Goal: Book appointment/travel/reservation

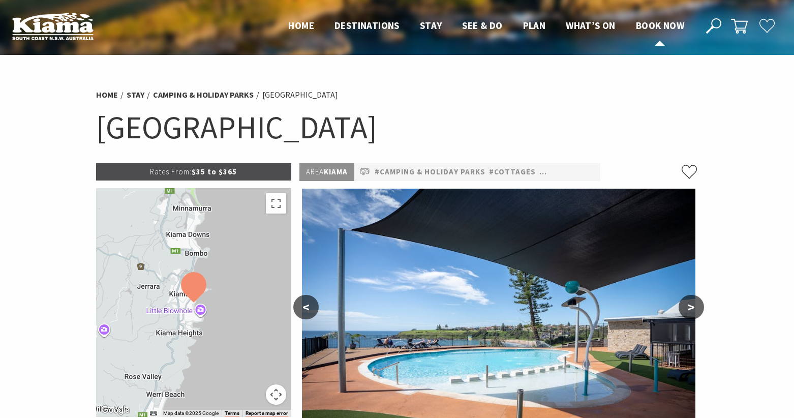
click at [658, 26] on span "Book now" at bounding box center [660, 25] width 48 height 12
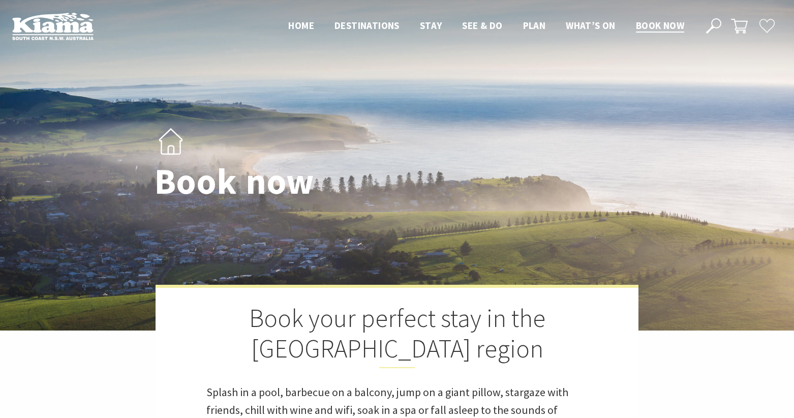
select select "3"
select select "2"
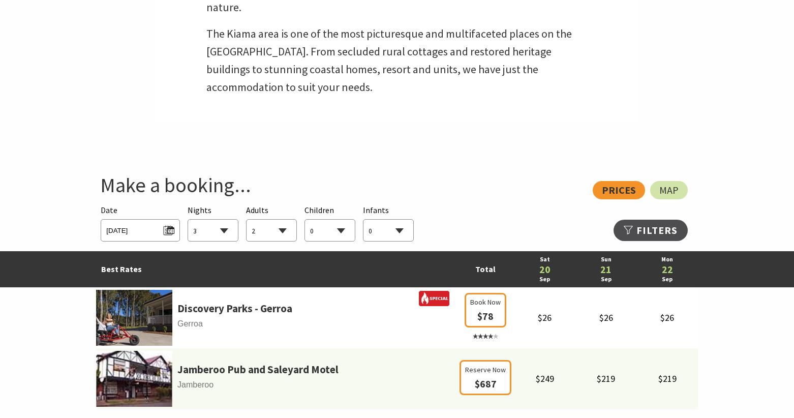
scroll to position [439, 0]
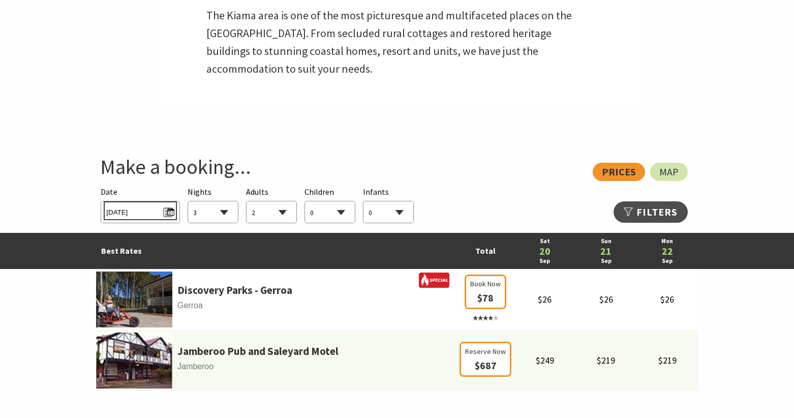
click at [169, 211] on span "Sat 20/09/2025" at bounding box center [140, 211] width 68 height 14
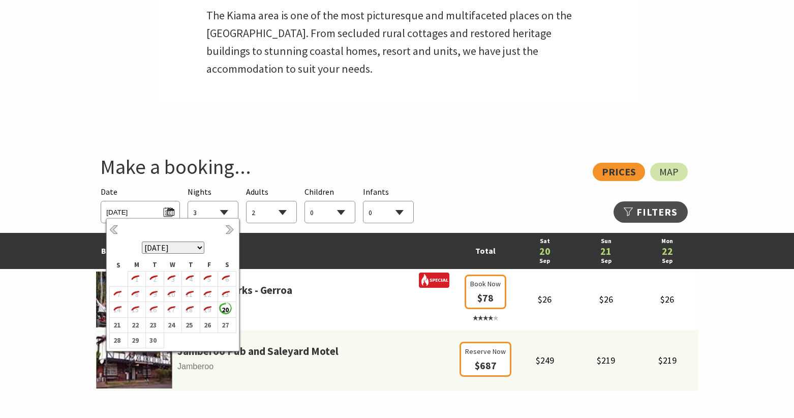
click at [197, 246] on select "September 2025 October 2025 November 2025 December 2025 January 2026 February 2…" at bounding box center [173, 247] width 63 height 12
drag, startPoint x: 197, startPoint y: 246, endPoint x: 192, endPoint y: 275, distance: 29.8
click at [192, 275] on b "1" at bounding box center [188, 278] width 13 height 13
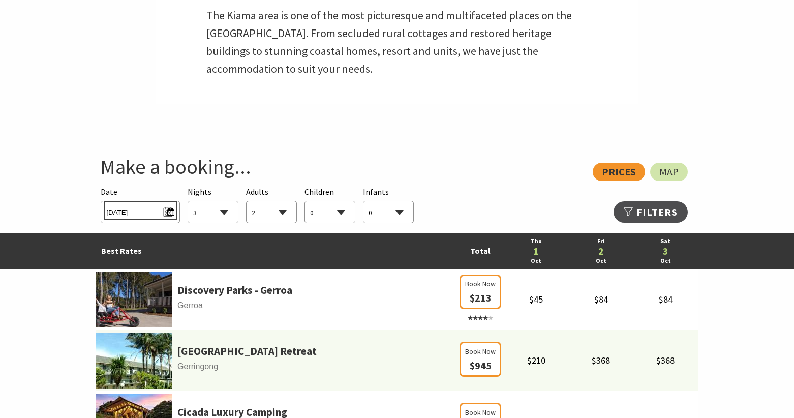
drag, startPoint x: 192, startPoint y: 275, endPoint x: 172, endPoint y: 210, distance: 68.1
click at [172, 210] on span "Thu 01/10/2026" at bounding box center [140, 211] width 68 height 14
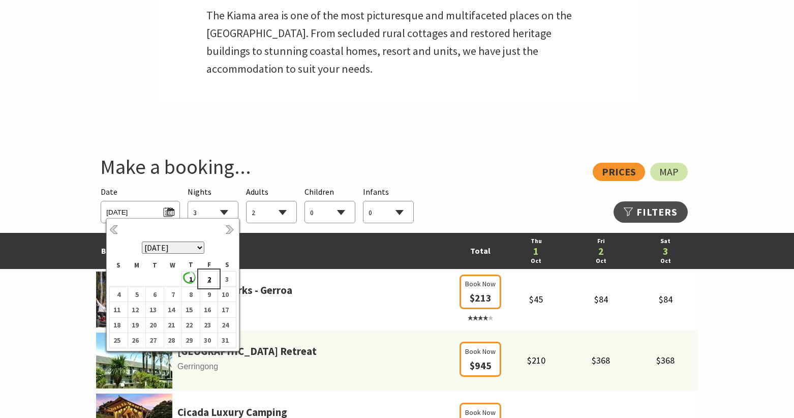
drag, startPoint x: 172, startPoint y: 210, endPoint x: 207, endPoint y: 276, distance: 74.8
click at [207, 276] on b "2" at bounding box center [206, 278] width 13 height 13
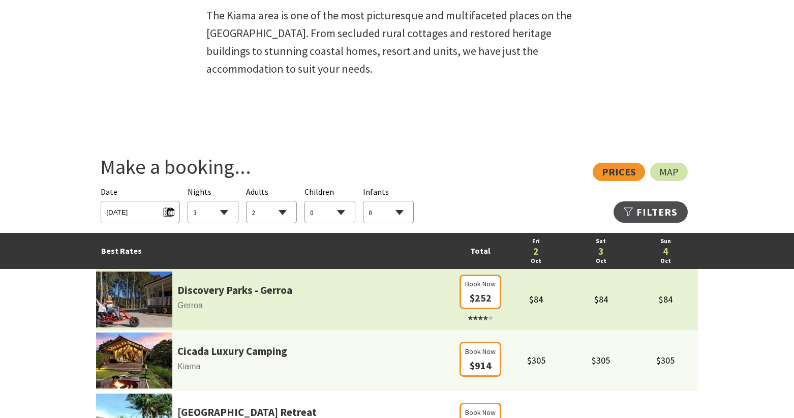
click at [224, 214] on select "1 2 3 4 5 6 7 8 9 10 11 12 13 14 15 16 17 18 19 20 21 22 23 24 25 26 27 28 29 30" at bounding box center [213, 212] width 50 height 22
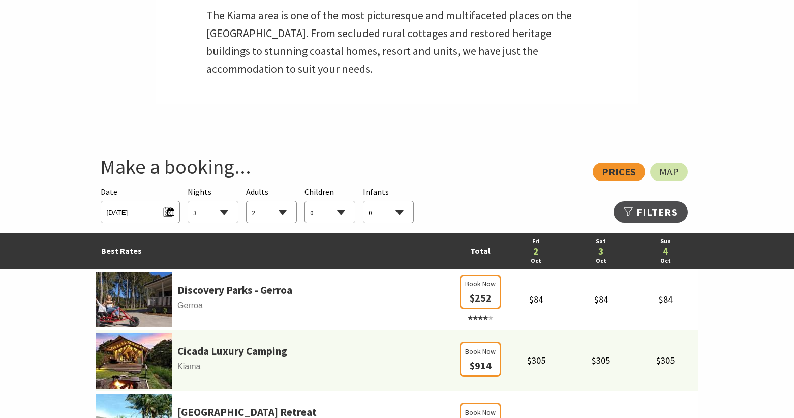
select select "2"
click at [188, 201] on select "1 2 3 4 5 6 7 8 9 10 11 12 13 14 15 16 17 18 19 20 21 22 23 24 25 26 27 28 29 30" at bounding box center [213, 212] width 50 height 22
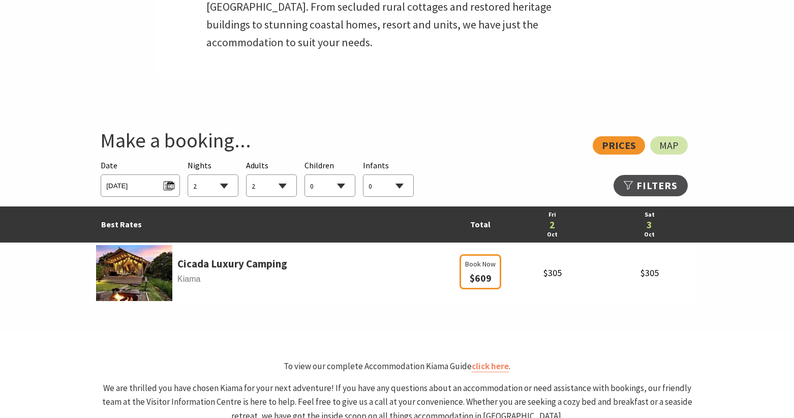
scroll to position [471, 0]
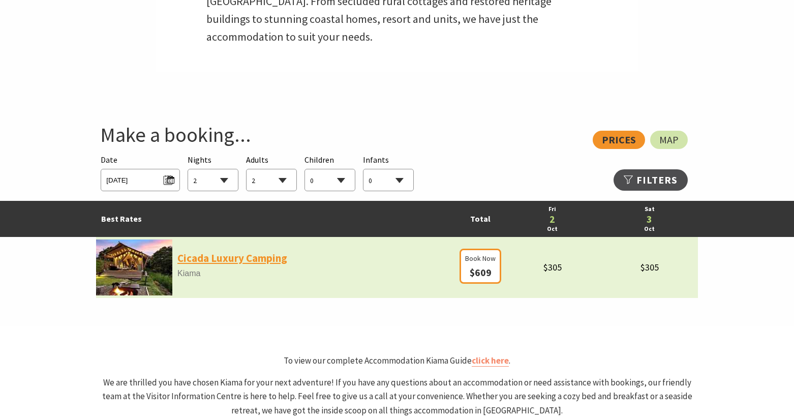
click at [252, 261] on link "Cicada Luxury Camping" at bounding box center [232, 258] width 110 height 17
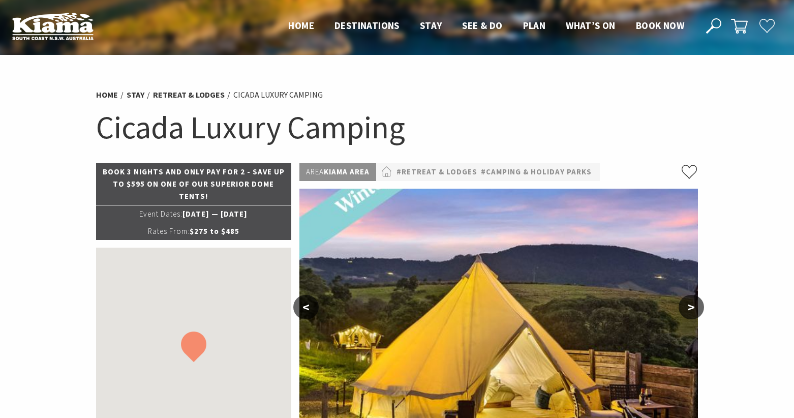
select select "2"
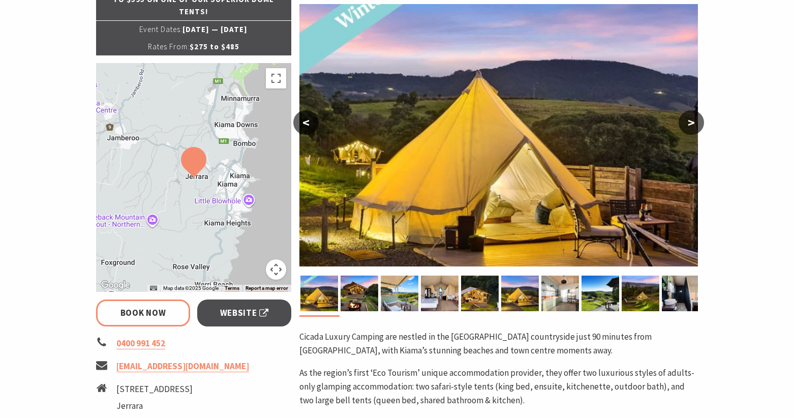
scroll to position [181, 0]
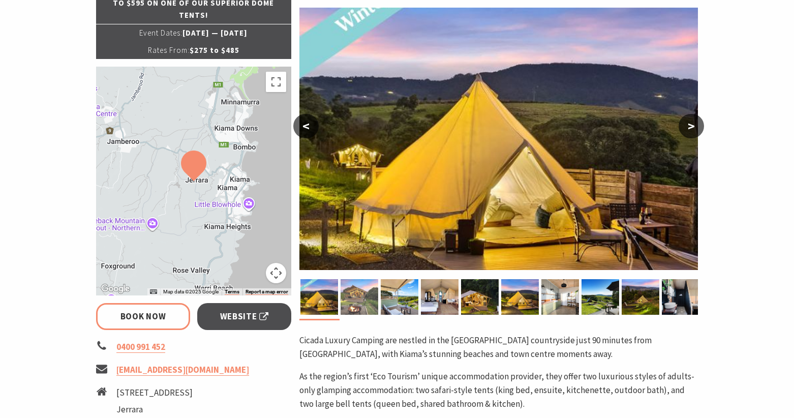
click at [356, 294] on img at bounding box center [359, 297] width 38 height 36
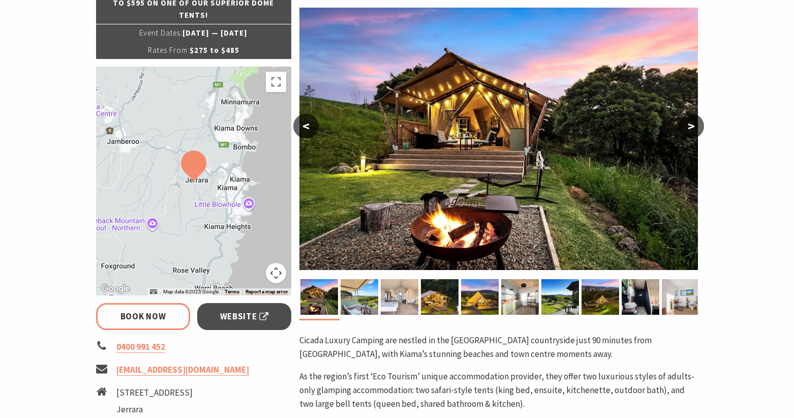
click at [397, 296] on img at bounding box center [400, 297] width 38 height 36
click at [435, 297] on img at bounding box center [440, 297] width 38 height 36
drag, startPoint x: 541, startPoint y: 298, endPoint x: 534, endPoint y: 298, distance: 6.6
click at [541, 298] on div at bounding box center [560, 297] width 40 height 36
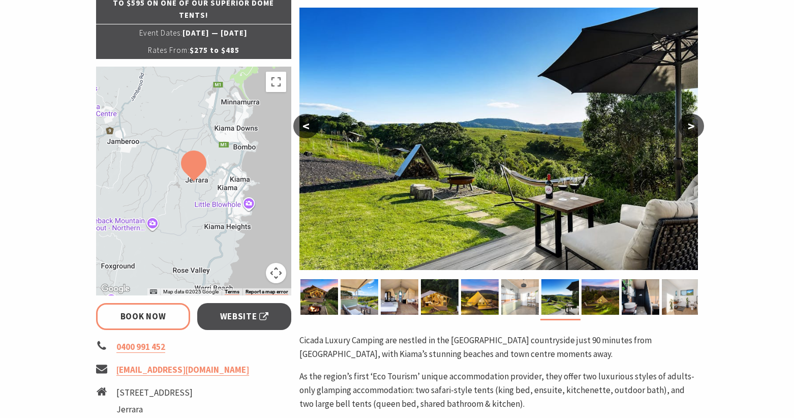
click at [517, 299] on img at bounding box center [520, 297] width 38 height 36
drag, startPoint x: 482, startPoint y: 301, endPoint x: 492, endPoint y: 301, distance: 10.7
click at [482, 301] on img at bounding box center [480, 297] width 38 height 36
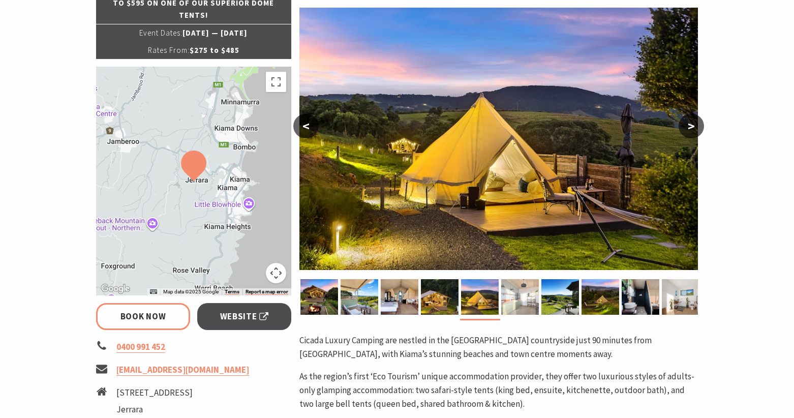
click at [510, 299] on img at bounding box center [520, 297] width 38 height 36
click at [513, 298] on img at bounding box center [520, 297] width 38 height 36
drag, startPoint x: 513, startPoint y: 299, endPoint x: 520, endPoint y: 300, distance: 7.1
click at [513, 299] on img at bounding box center [520, 297] width 38 height 36
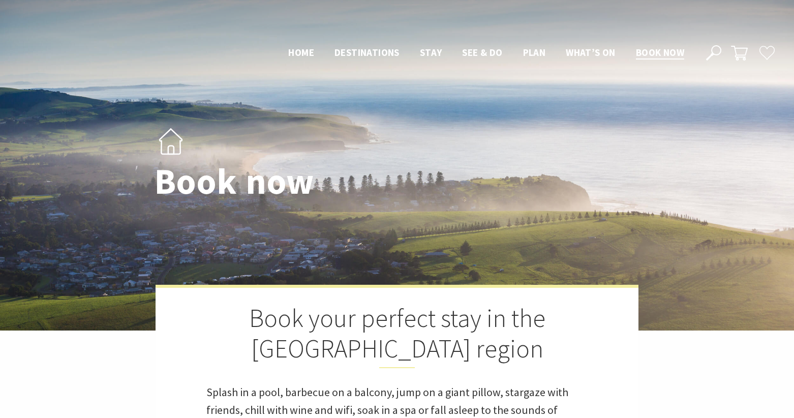
select select "2"
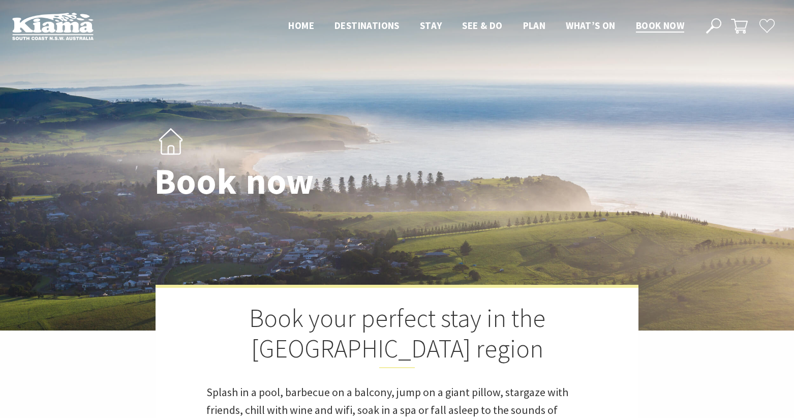
select select "2"
